Goal: Check status: Check status

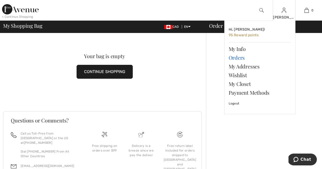
click at [240, 59] on link "Orders" at bounding box center [260, 57] width 62 height 9
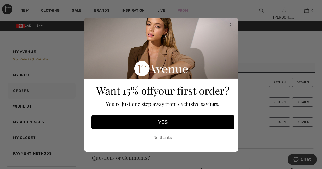
click at [232, 24] on circle "Close dialog" at bounding box center [231, 24] width 9 height 9
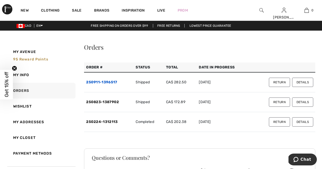
click at [108, 82] on link "250911-1396517" at bounding box center [101, 82] width 31 height 4
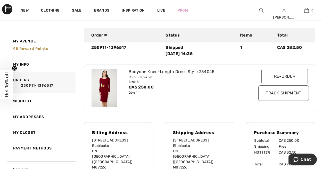
scroll to position [59, 0]
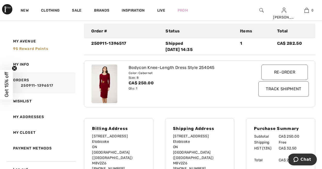
click at [107, 80] on img at bounding box center [105, 84] width 26 height 39
click at [108, 82] on img at bounding box center [105, 84] width 26 height 39
click at [151, 161] on div "Billing Address [STREET_ADDRESS] M8V2Z6 [PHONE_NUMBER] [EMAIL_ADDRESS][DOMAIN_N…" at bounding box center [118, 167] width 69 height 99
click at [109, 81] on img at bounding box center [105, 84] width 26 height 39
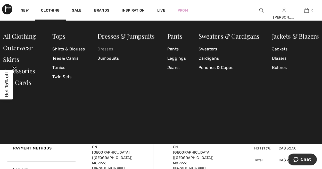
click at [110, 48] on link "Dresses" at bounding box center [125, 49] width 57 height 9
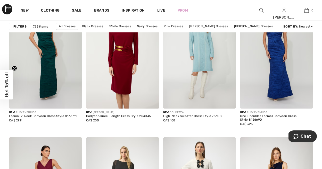
scroll to position [347, 0]
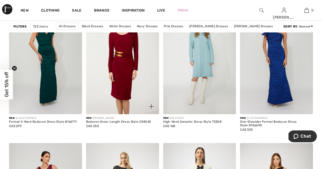
click at [145, 108] on div at bounding box center [148, 103] width 21 height 21
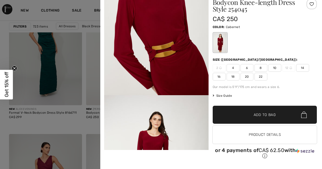
scroll to position [155, 0]
